Goal: Submit feedback/report problem

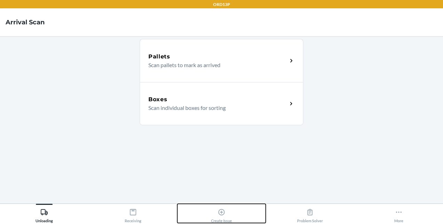
click at [223, 214] on icon at bounding box center [222, 213] width 8 height 8
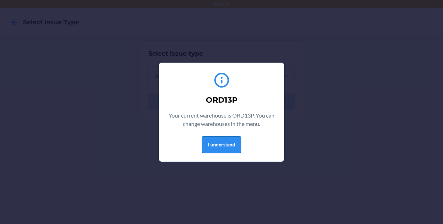
click at [231, 140] on button "I understand" at bounding box center [221, 145] width 39 height 17
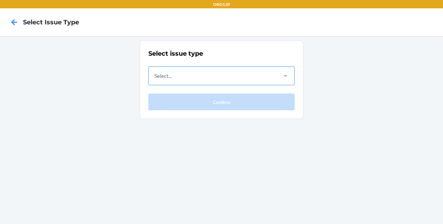
click at [223, 72] on div "Select..." at bounding box center [213, 76] width 128 height 18
click at [155, 72] on input "Select..." at bounding box center [154, 76] width 1 height 8
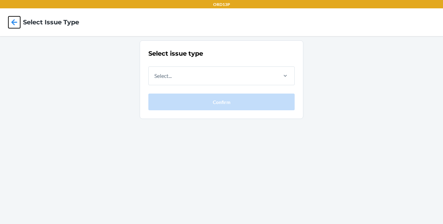
click at [11, 20] on icon at bounding box center [14, 22] width 12 height 12
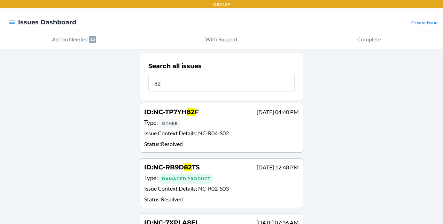
type input "8"
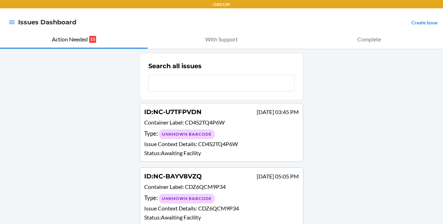
click at [173, 78] on input "text" at bounding box center [221, 83] width 146 height 17
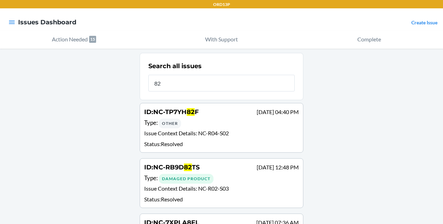
click at [165, 84] on input "82" at bounding box center [221, 83] width 146 height 17
click at [201, 77] on input "82" at bounding box center [221, 83] width 146 height 17
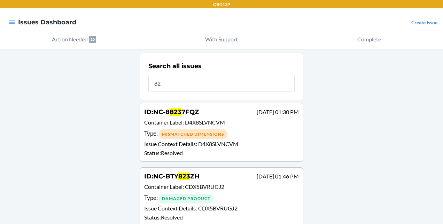
type input "8"
